Goal: Task Accomplishment & Management: Complete application form

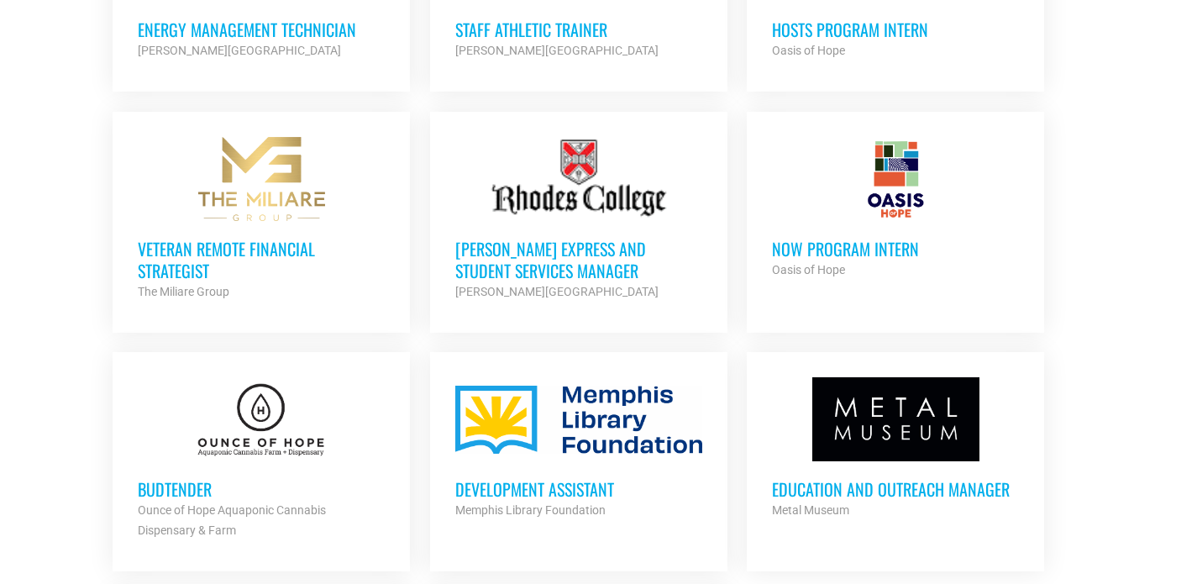
scroll to position [1900, 0]
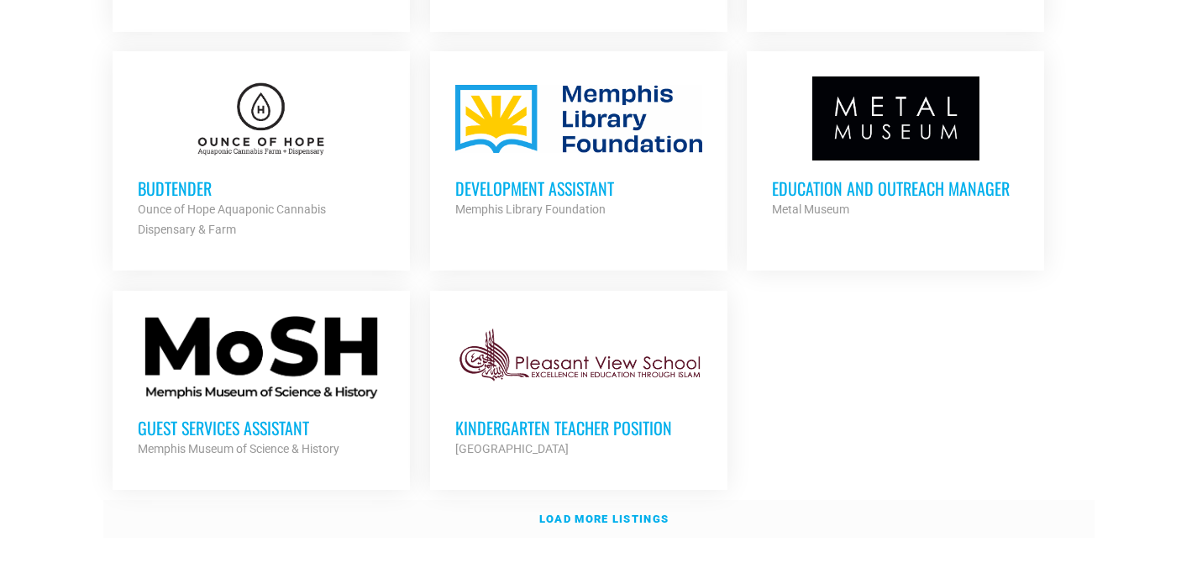
click at [626, 500] on link "Load more listings" at bounding box center [598, 519] width 991 height 39
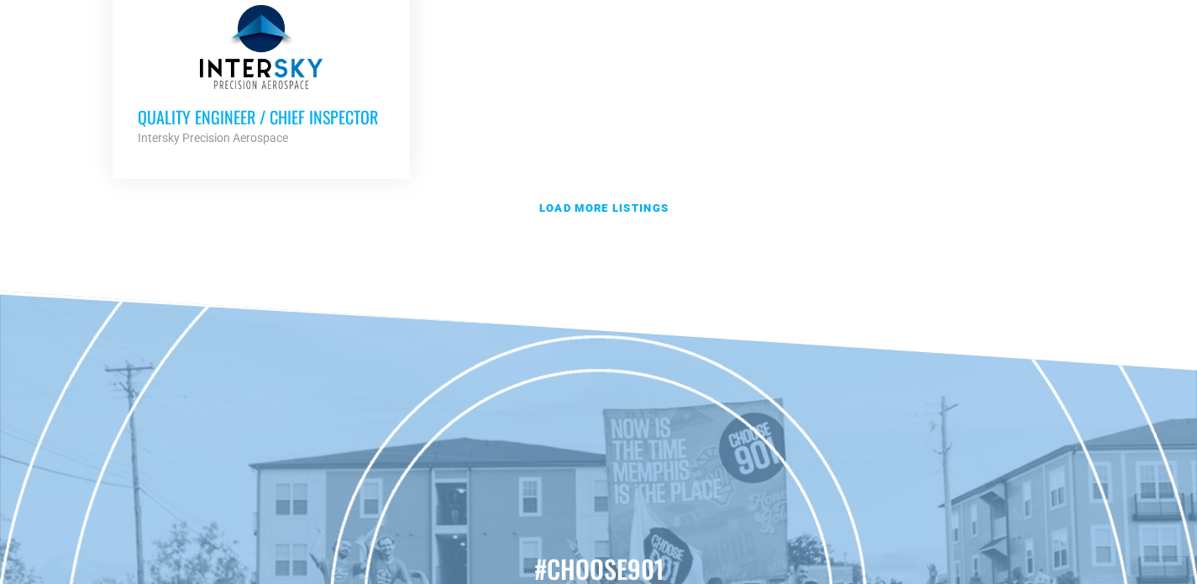
scroll to position [3920, 0]
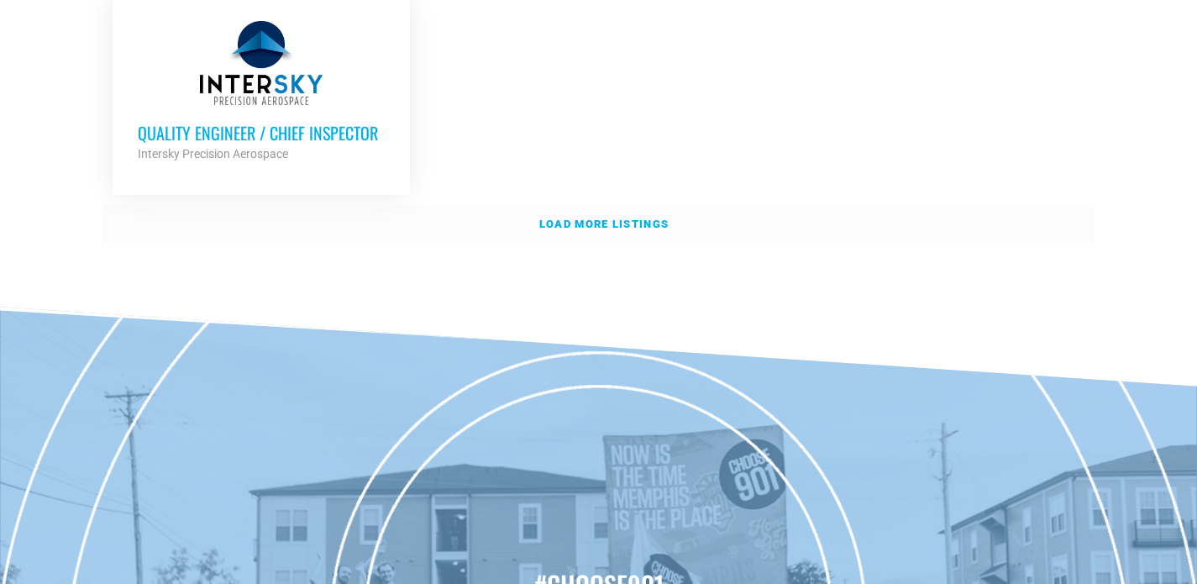
click at [542, 219] on link "Load more listings" at bounding box center [598, 224] width 991 height 39
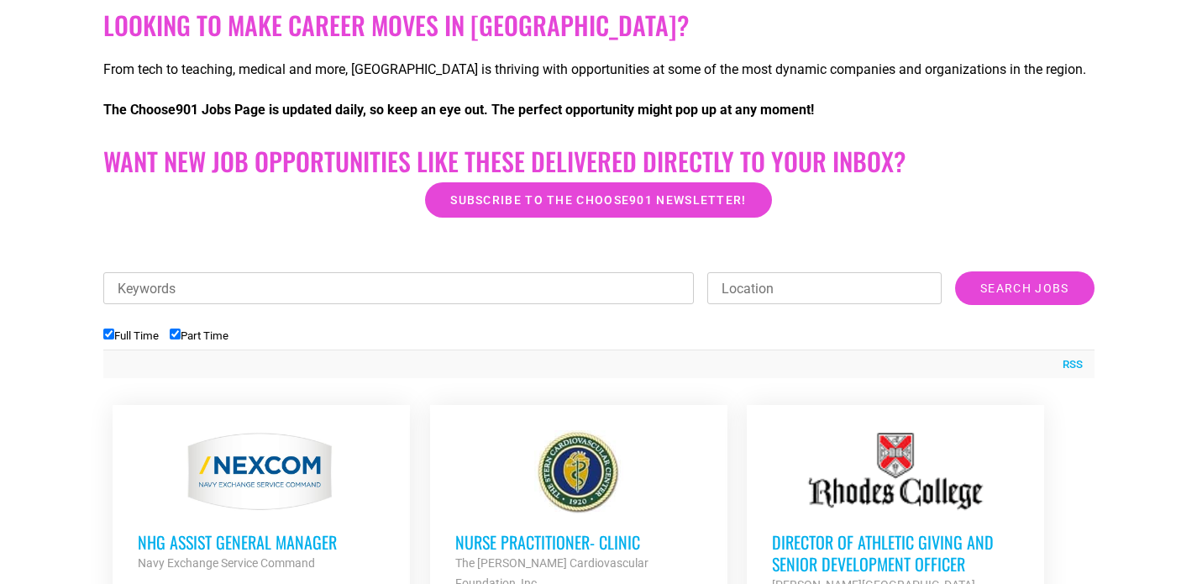
scroll to position [354, 0]
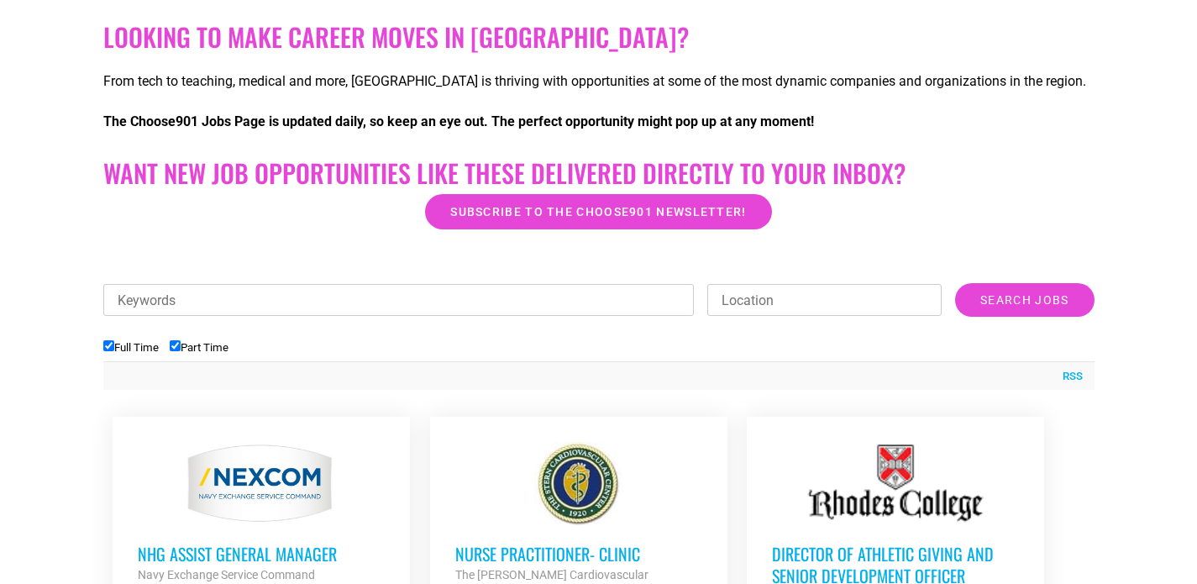
click at [176, 348] on input "Part Time" at bounding box center [175, 345] width 11 height 11
checkbox input "false"
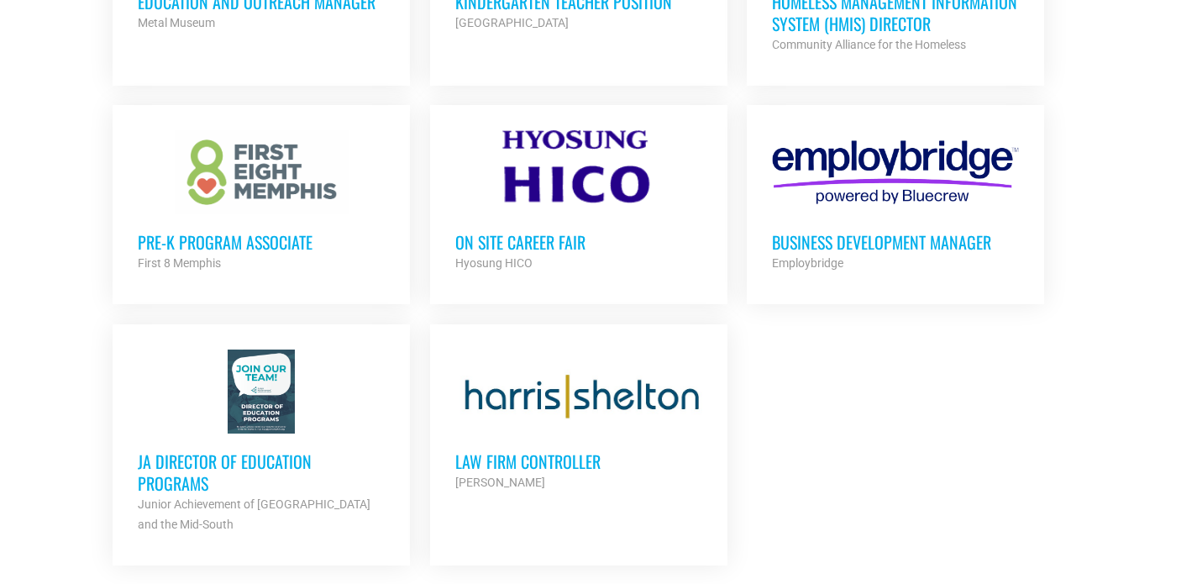
scroll to position [2040, 0]
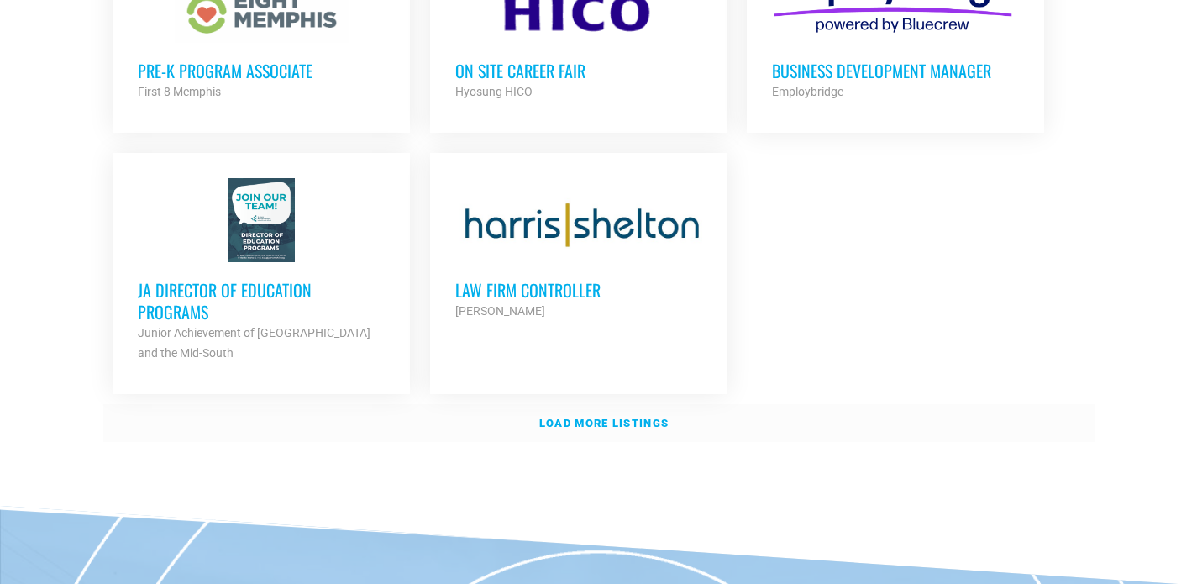
click at [575, 404] on link "Load more listings" at bounding box center [598, 423] width 991 height 39
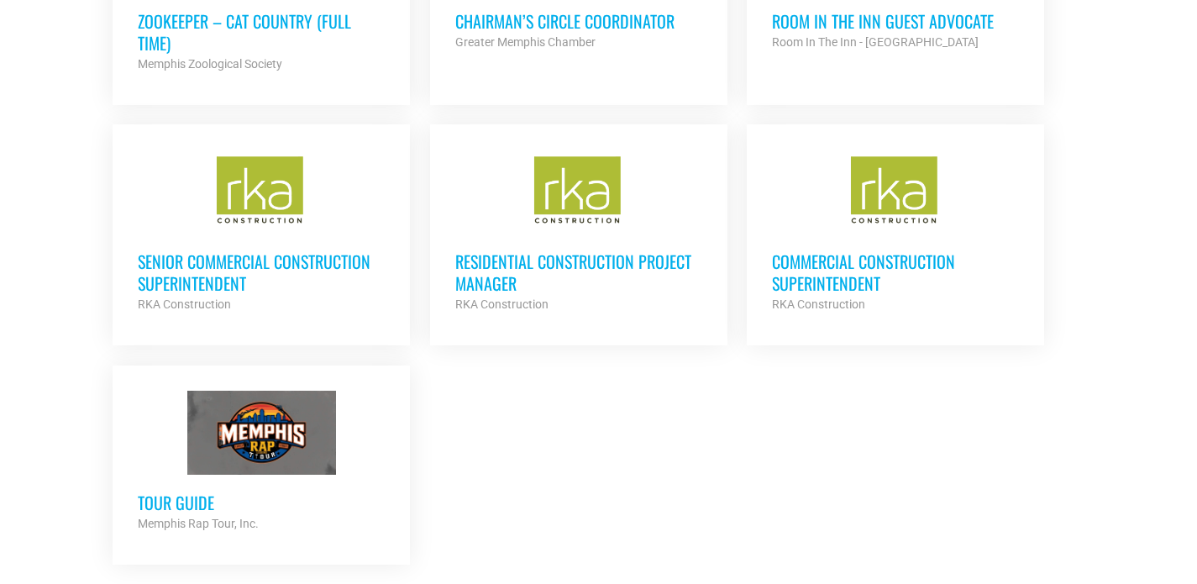
scroll to position [3892, 0]
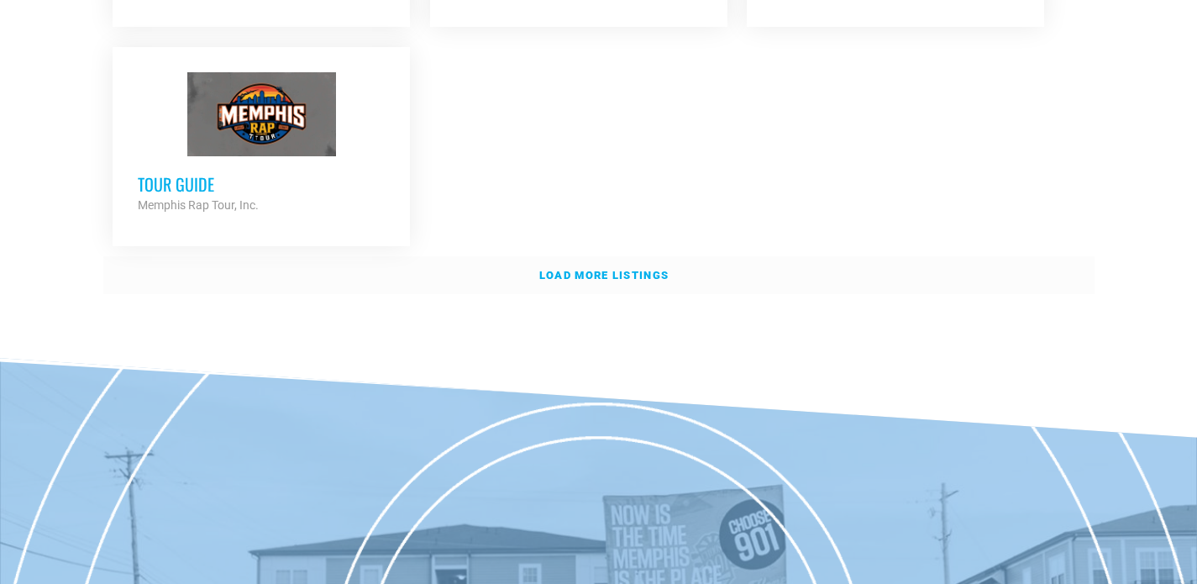
click at [547, 256] on link "Load more listings" at bounding box center [598, 275] width 991 height 39
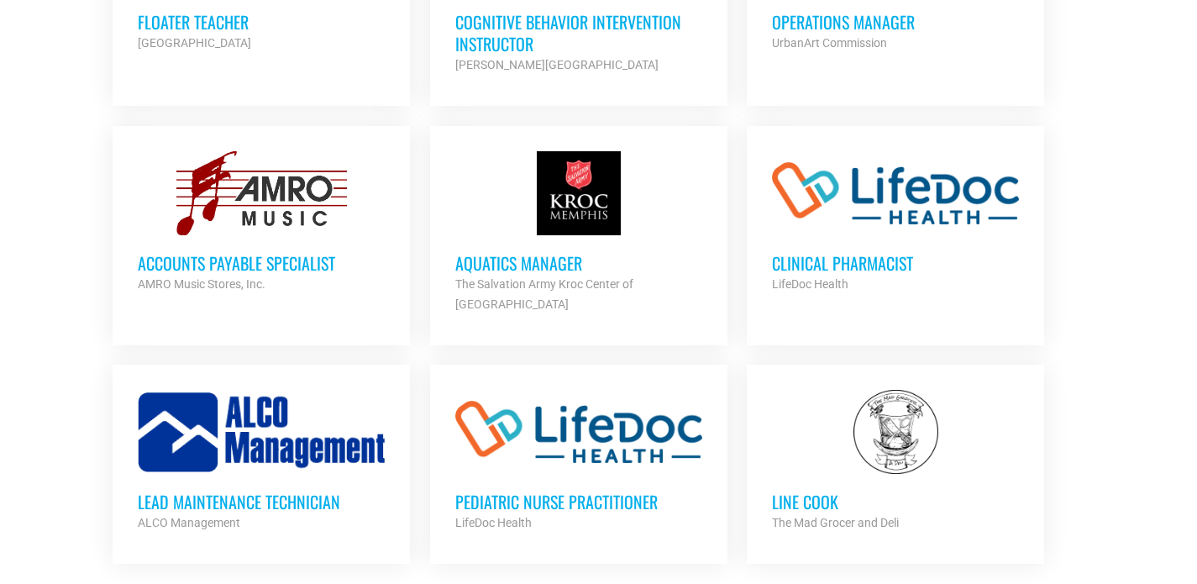
scroll to position [5095, 0]
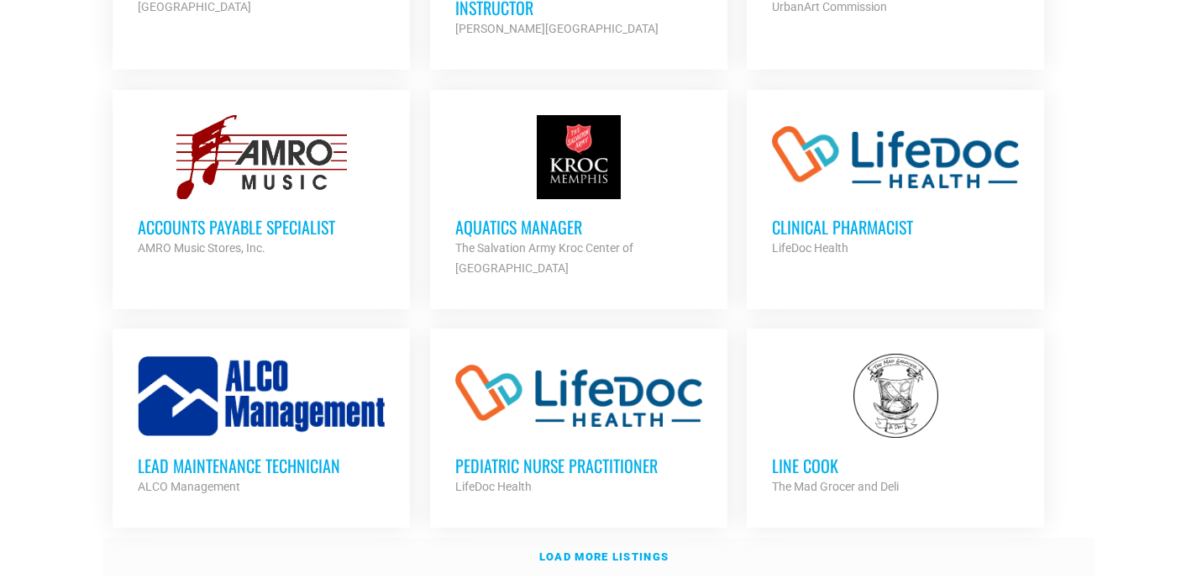
click at [586, 550] on strong "Load more listings" at bounding box center [603, 556] width 129 height 13
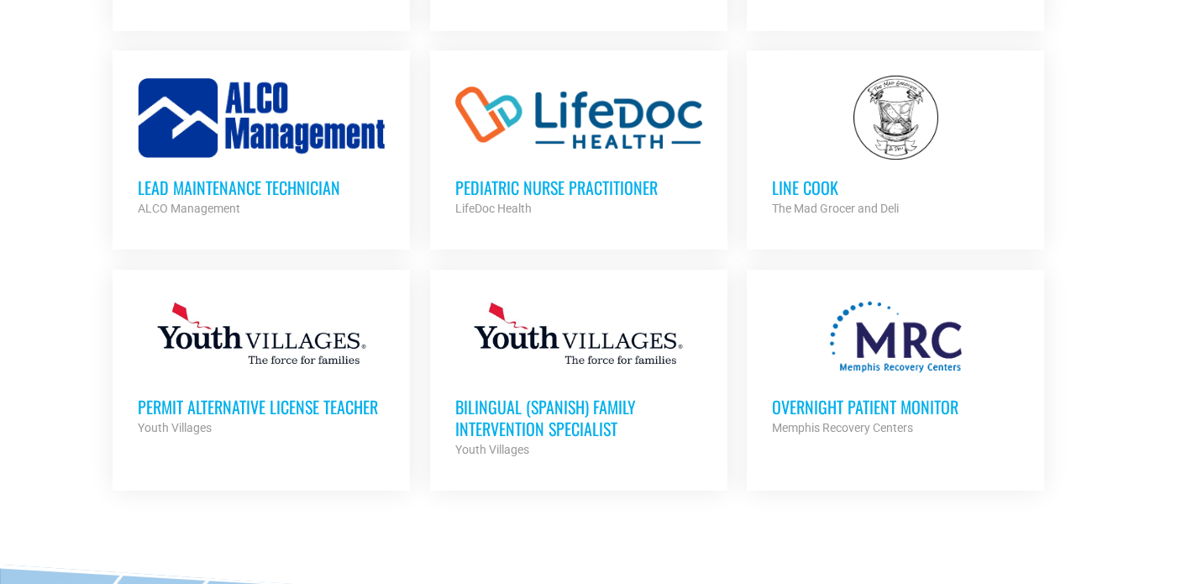
scroll to position [5524, 0]
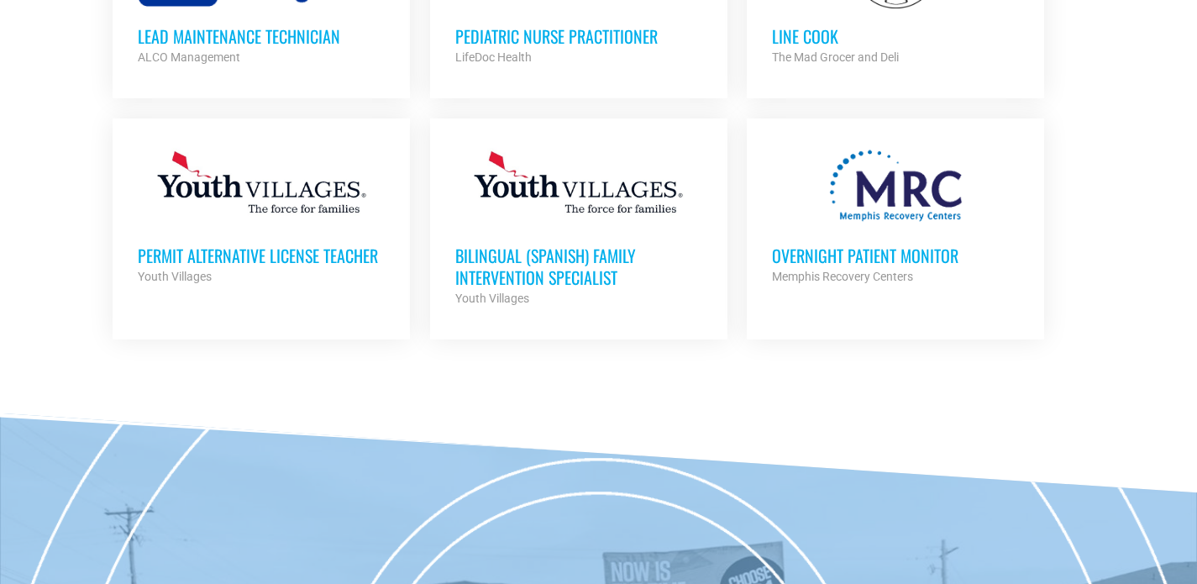
click at [872, 146] on div at bounding box center [895, 186] width 247 height 84
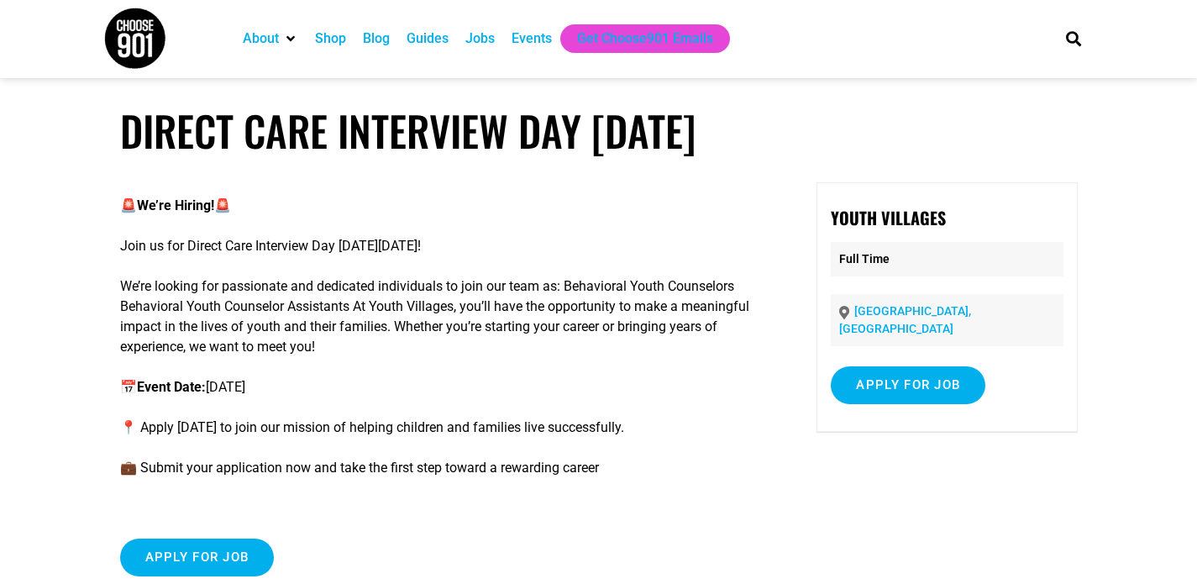
scroll to position [115, 0]
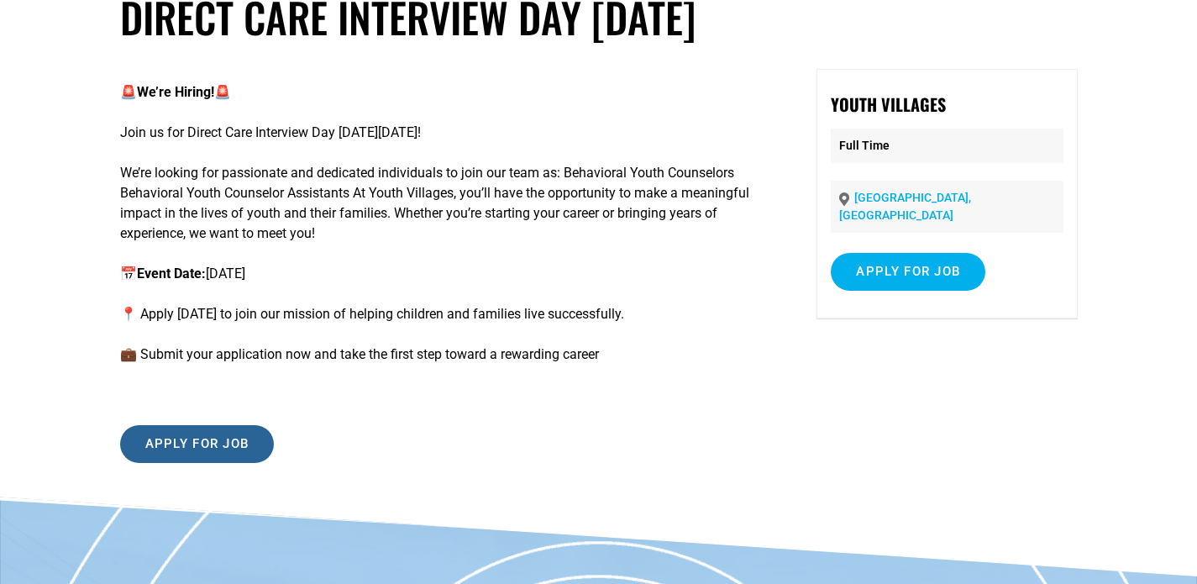
click at [233, 446] on input "Apply for job" at bounding box center [197, 444] width 155 height 38
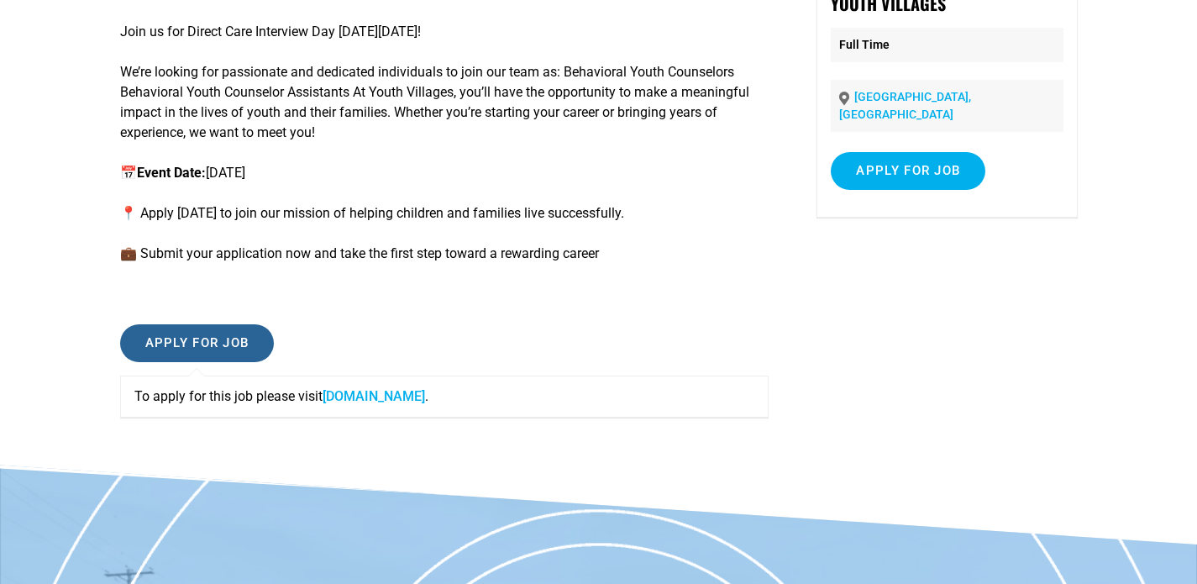
scroll to position [270, 0]
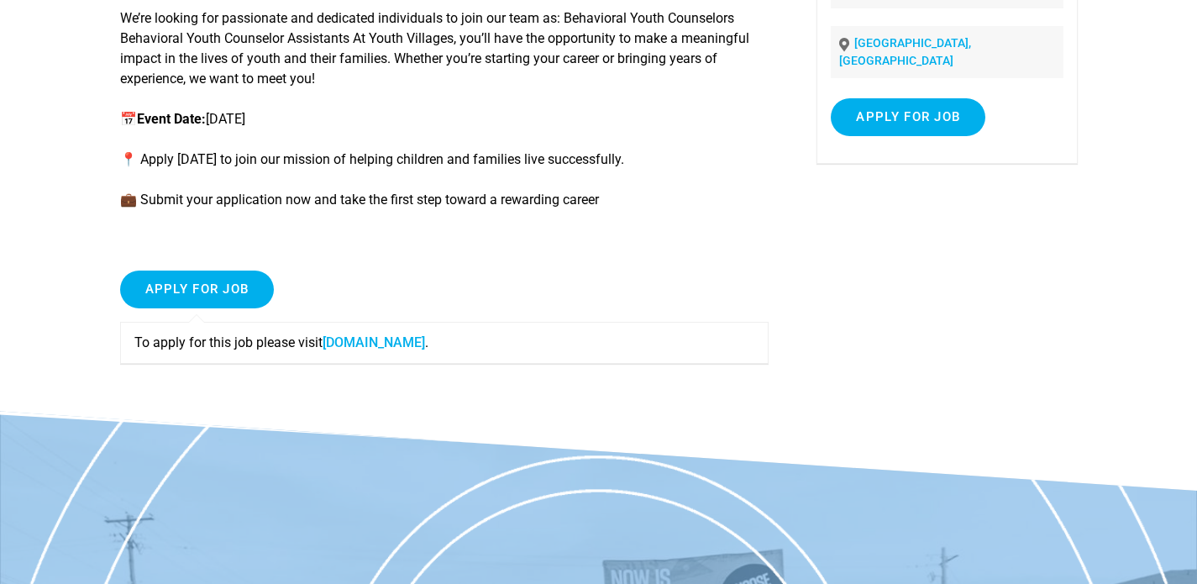
click at [425, 348] on link "careers-youthvillages.icims.com" at bounding box center [373, 342] width 102 height 16
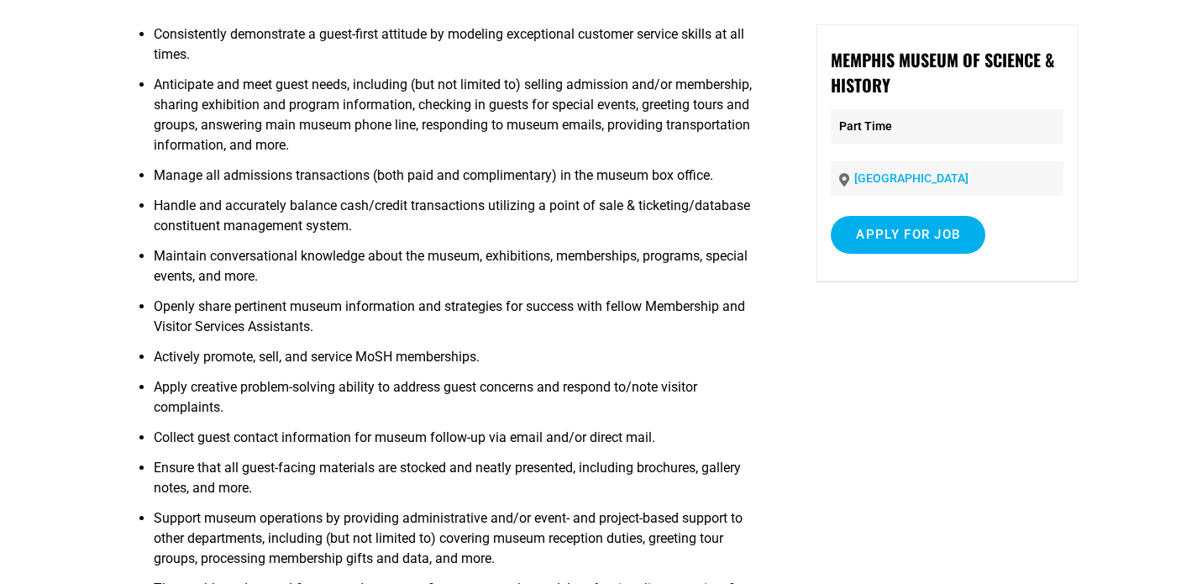
scroll to position [175, 0]
